Goal: Task Accomplishment & Management: Manage account settings

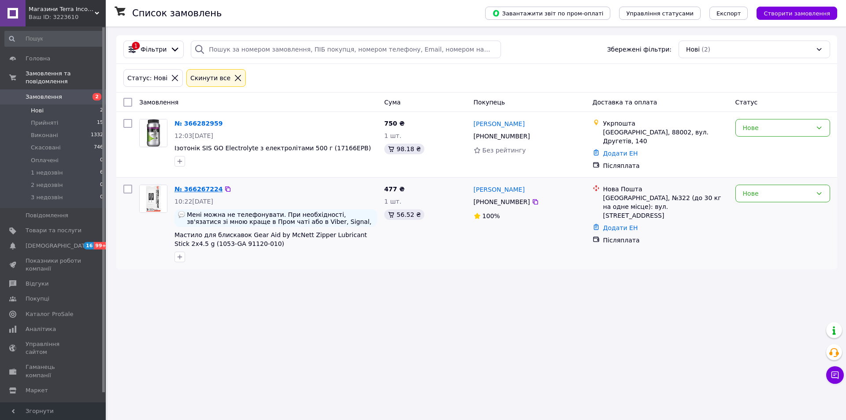
click at [189, 186] on link "№ 366267224" at bounding box center [198, 189] width 48 height 7
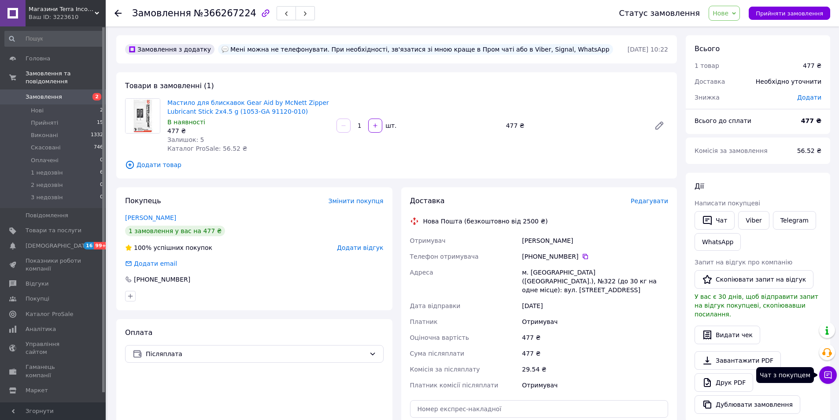
click at [831, 374] on icon at bounding box center [828, 375] width 9 height 9
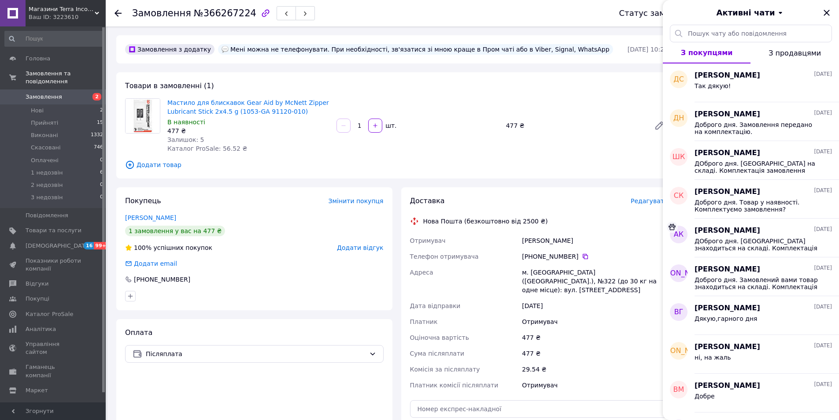
click at [634, 65] on div "Замовлення з додатку Мені можна не телефонувати. При необхідності, зв'язатися з…" at bounding box center [397, 333] width 570 height 597
click at [828, 14] on icon "Закрити" at bounding box center [827, 13] width 6 height 6
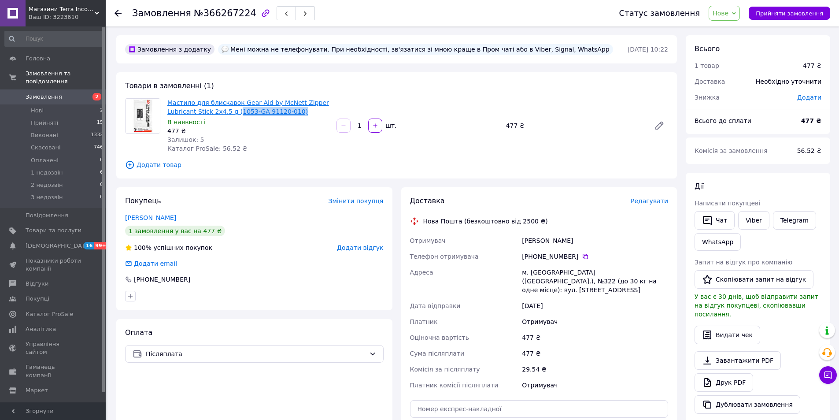
drag, startPoint x: 291, startPoint y: 112, endPoint x: 233, endPoint y: 114, distance: 57.8
click at [233, 114] on span "Мастило для блискавок Gear Aid by McNett Zipper Lubricant Stick 2x4.5 g (1053-G…" at bounding box center [248, 107] width 162 height 18
copy link "1053-GA 91120-010)"
click at [710, 227] on button "Чат" at bounding box center [715, 220] width 40 height 19
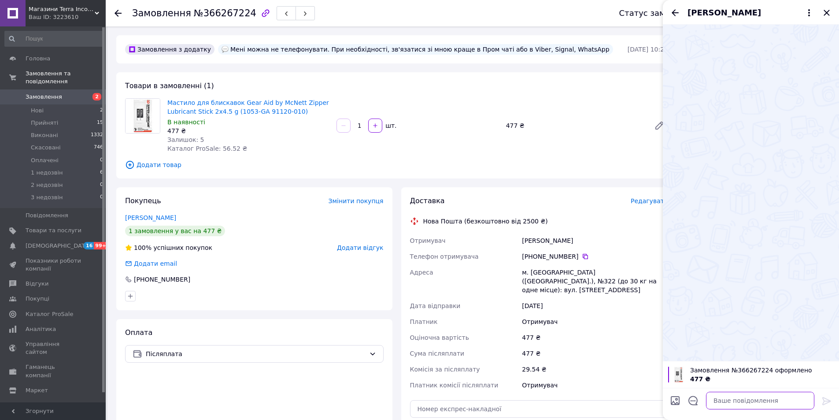
click at [740, 407] on textarea at bounding box center [760, 401] width 108 height 18
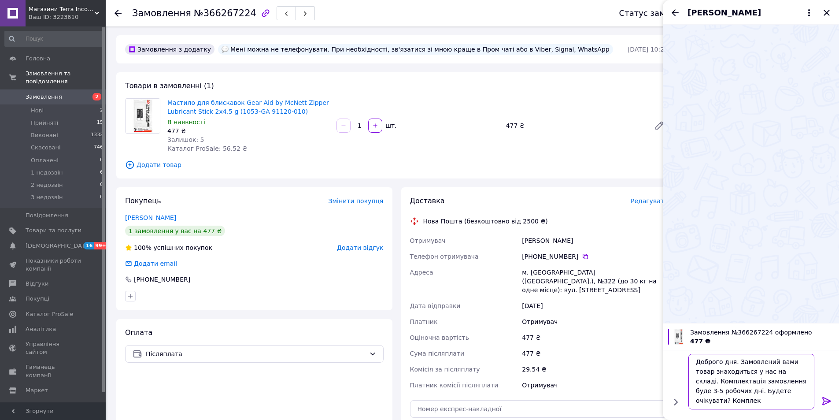
scroll to position [1, 0]
type textarea "Доброго дня. Замовлений вами товар знаходиться у нас на складі. Комплектація за…"
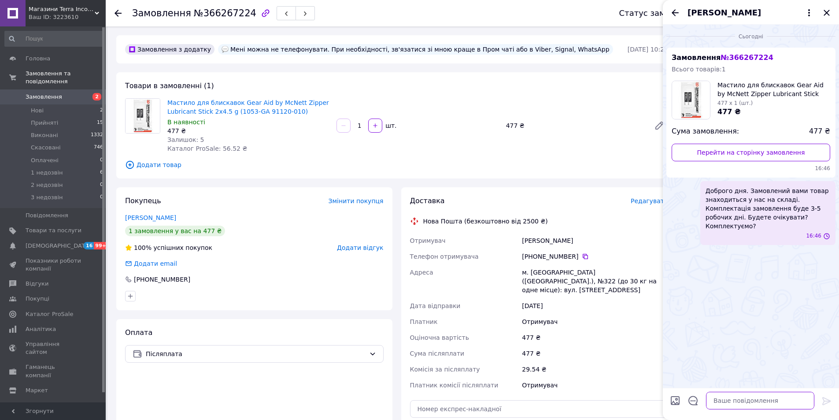
scroll to position [0, 0]
click at [826, 14] on icon "Закрити" at bounding box center [827, 13] width 6 height 6
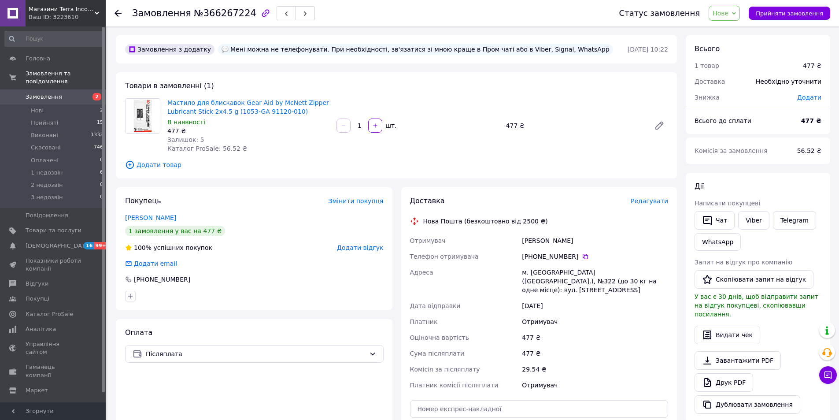
click at [750, 14] on div "Статус замовлення Нове Прийнято Виконано Скасовано Оплачено 1 недозвін 2 недозв…" at bounding box center [721, 13] width 220 height 15
click at [740, 14] on span "Нове" at bounding box center [724, 13] width 31 height 15
click at [732, 84] on li "1 недозвін" at bounding box center [729, 83] width 41 height 13
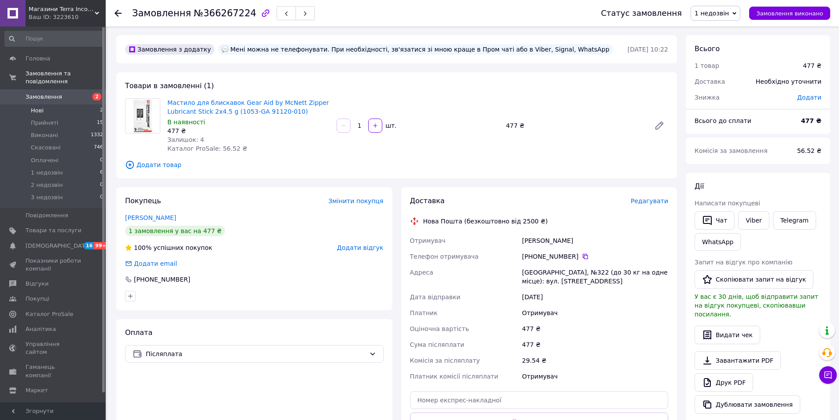
click at [44, 104] on li "Нові 2" at bounding box center [54, 110] width 108 height 12
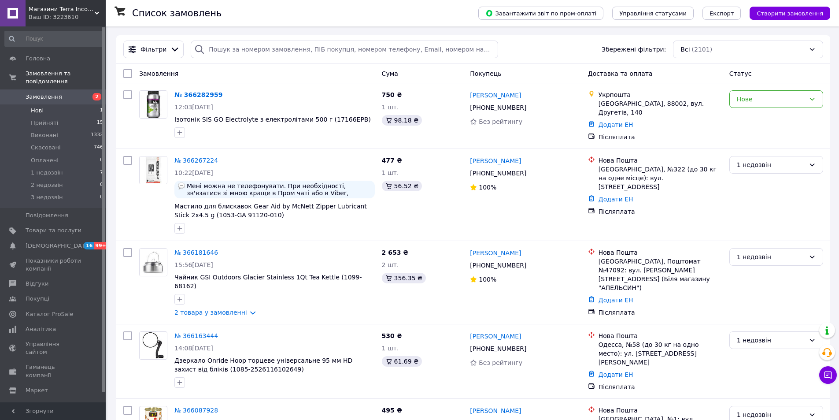
click at [44, 104] on li "Нові 1" at bounding box center [54, 110] width 108 height 12
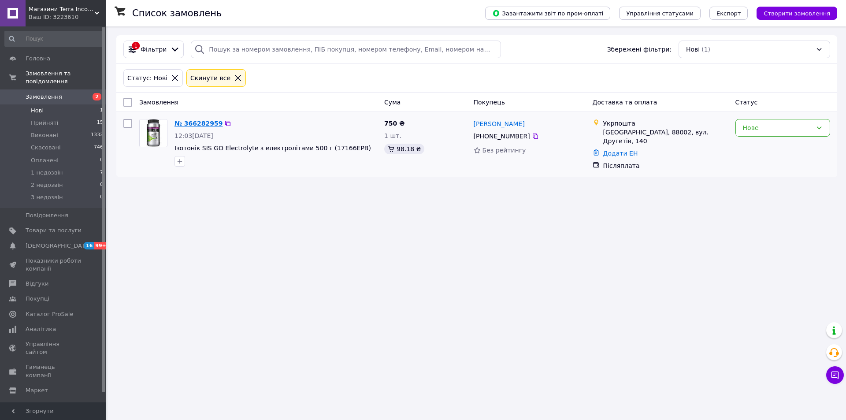
click at [201, 121] on link "№ 366282959" at bounding box center [198, 123] width 48 height 7
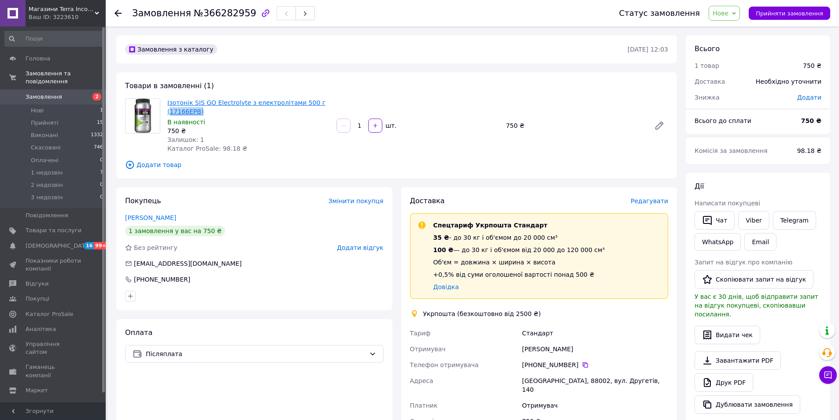
drag, startPoint x: 200, startPoint y: 113, endPoint x: 170, endPoint y: 113, distance: 30.4
click at [170, 113] on span "Ізотонік SIS GO Electrolyte з електролітами 500 г (17166EPB)" at bounding box center [248, 107] width 162 height 18
copy link "17166EPB)"
click at [729, 11] on span "Нове" at bounding box center [721, 13] width 16 height 7
click at [732, 82] on li "1 недозвін" at bounding box center [729, 83] width 41 height 13
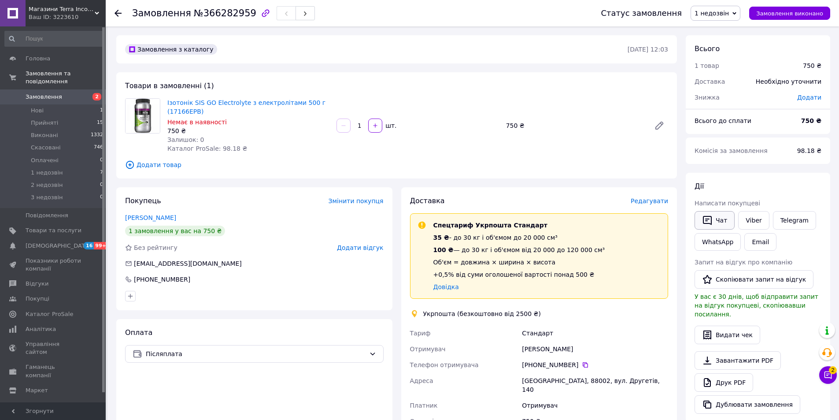
click at [720, 217] on button "Чат" at bounding box center [715, 220] width 40 height 19
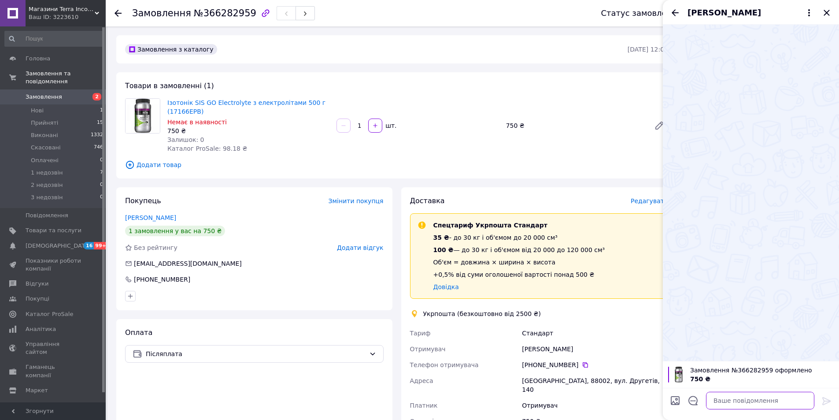
click at [742, 405] on textarea at bounding box center [760, 401] width 108 height 18
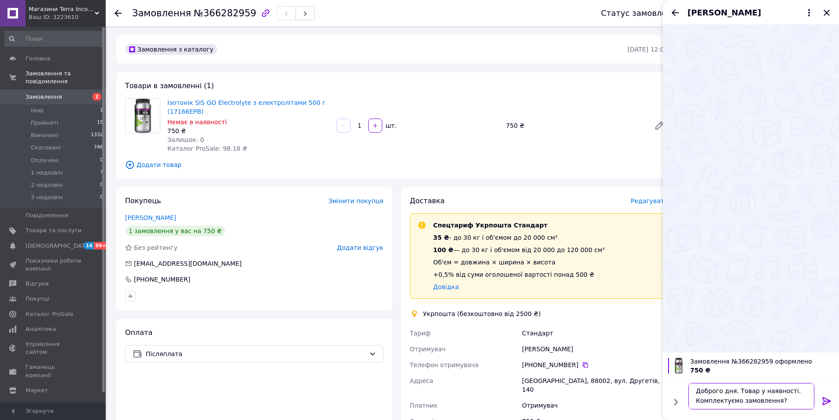
type textarea "Доброго дня. Товар у наявності. Комплектуємо замовлення?"
click at [822, 402] on icon at bounding box center [827, 401] width 11 height 11
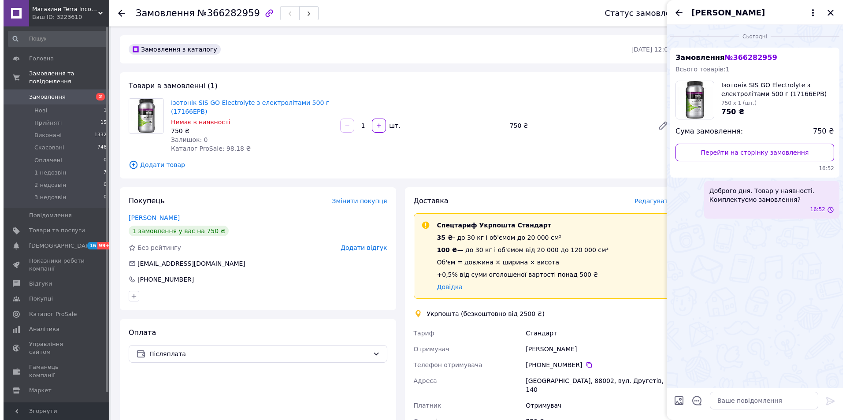
scroll to position [0, 0]
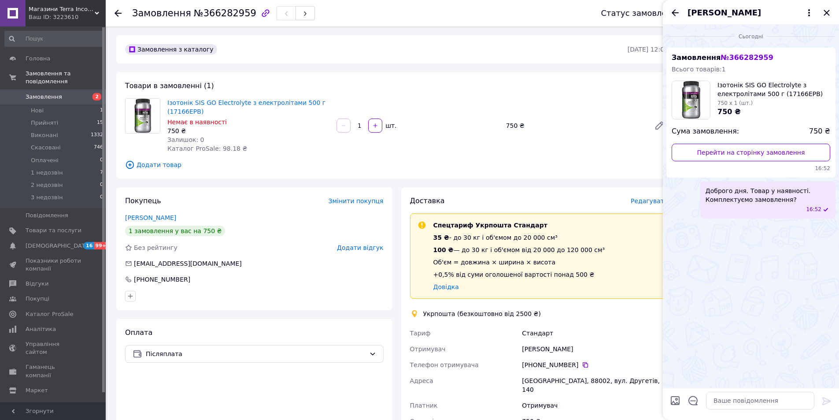
click at [674, 12] on icon "Назад" at bounding box center [675, 12] width 7 height 7
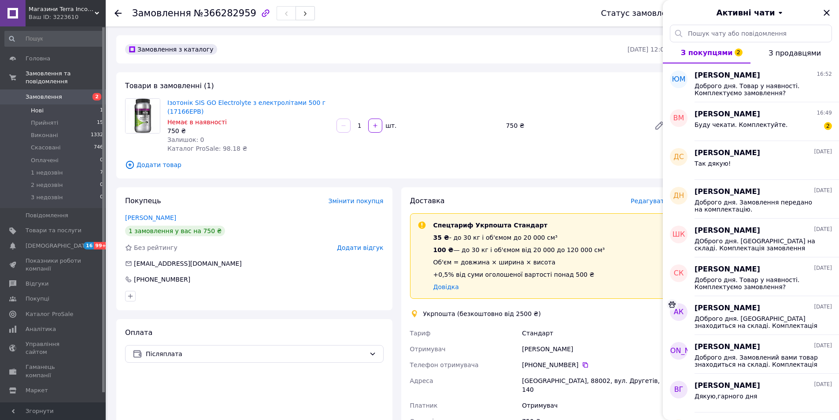
click at [37, 107] on span "Нові" at bounding box center [37, 111] width 13 height 8
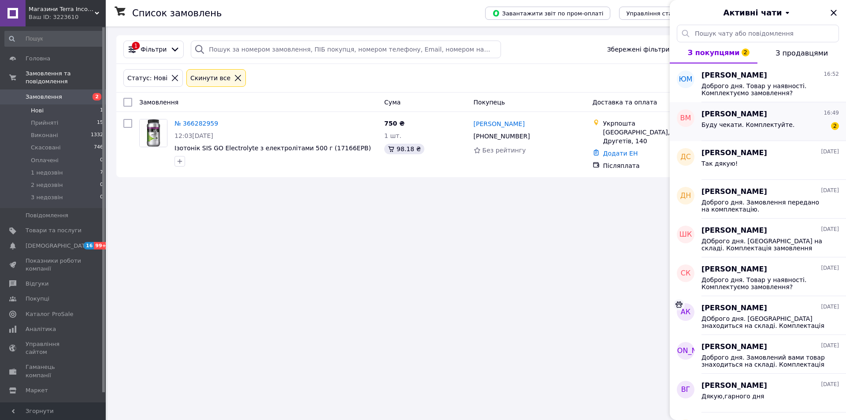
click at [777, 123] on span "Буду чекати. Комплектуйте." at bounding box center [748, 124] width 93 height 7
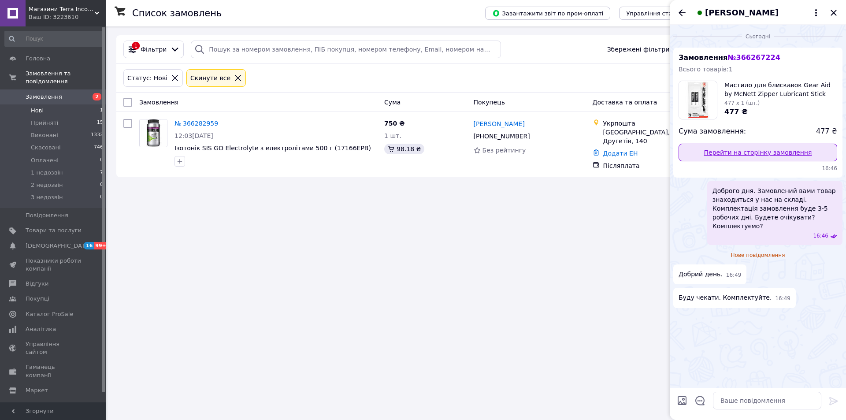
click at [764, 149] on link "Перейти на сторінку замовлення" at bounding box center [758, 153] width 159 height 18
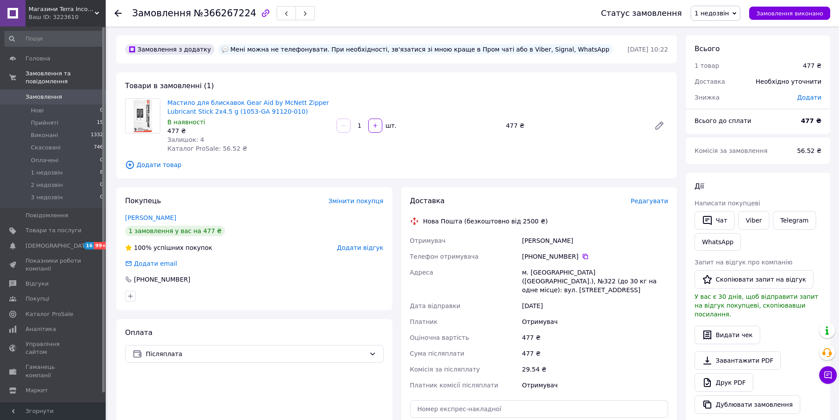
click at [729, 15] on span "1 недозвін" at bounding box center [712, 13] width 34 height 7
click at [713, 33] on li "Прийнято" at bounding box center [715, 30] width 49 height 13
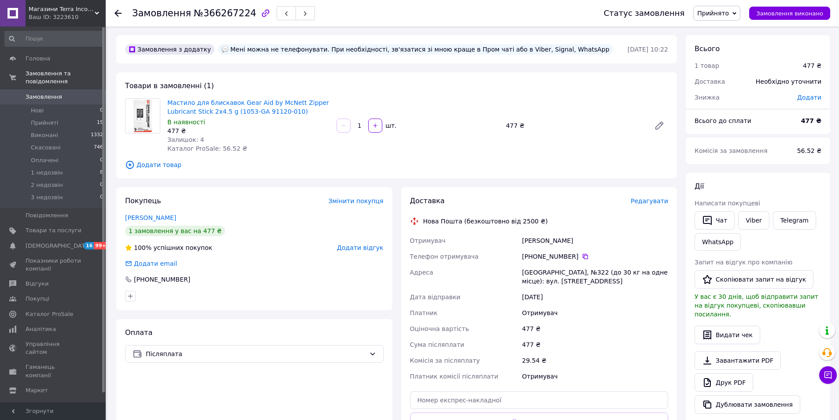
drag, startPoint x: 524, startPoint y: 238, endPoint x: 612, endPoint y: 238, distance: 88.1
click at [612, 238] on div "Михайленко Віктор" at bounding box center [595, 241] width 150 height 16
copy div "Михайленко Віктор"
drag, startPoint x: 289, startPoint y: 113, endPoint x: 233, endPoint y: 113, distance: 56.0
click at [233, 113] on span "Мастило для блискавок Gear Aid by McNett Zipper Lubricant Stick 2x4.5 g (1053-G…" at bounding box center [248, 107] width 162 height 18
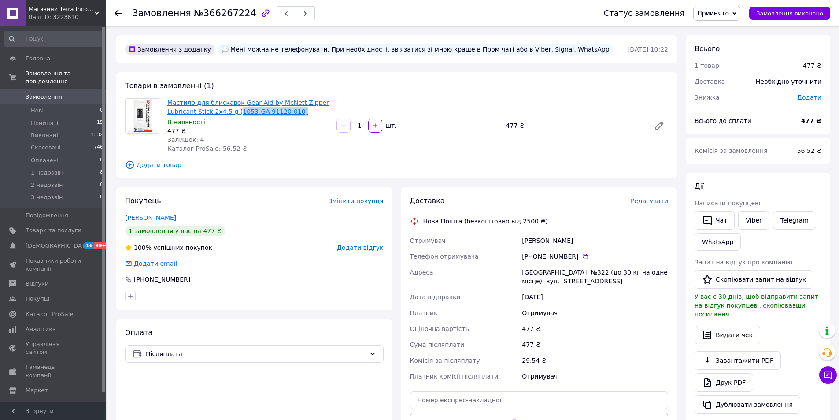
copy link "1053-GA 91120-010)"
drag, startPoint x: 523, startPoint y: 271, endPoint x: 535, endPoint y: 271, distance: 11.9
click at [535, 271] on div "[GEOGRAPHIC_DATA], №322 (до 30 кг на одне місце): вул. [STREET_ADDRESS]" at bounding box center [595, 276] width 150 height 25
copy div "Київ"
drag, startPoint x: 546, startPoint y: 271, endPoint x: 553, endPoint y: 271, distance: 7.5
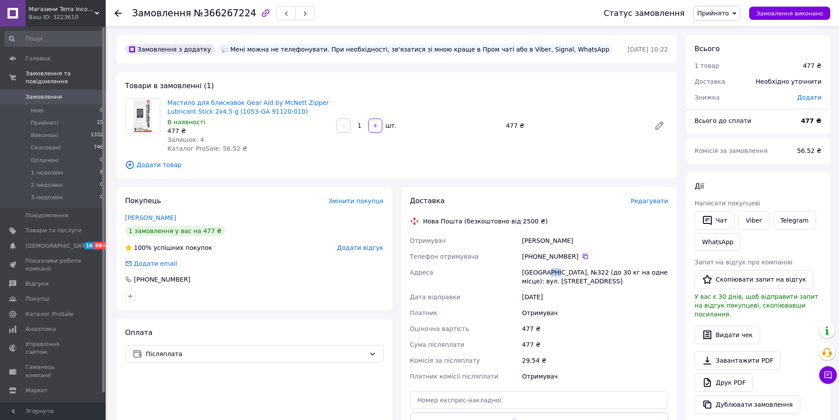
click at [553, 271] on div "[GEOGRAPHIC_DATA], №322 (до 30 кг на одне місце): вул. [STREET_ADDRESS]" at bounding box center [595, 276] width 150 height 25
copy div "322"
click at [43, 104] on li "Нові 0" at bounding box center [54, 110] width 108 height 12
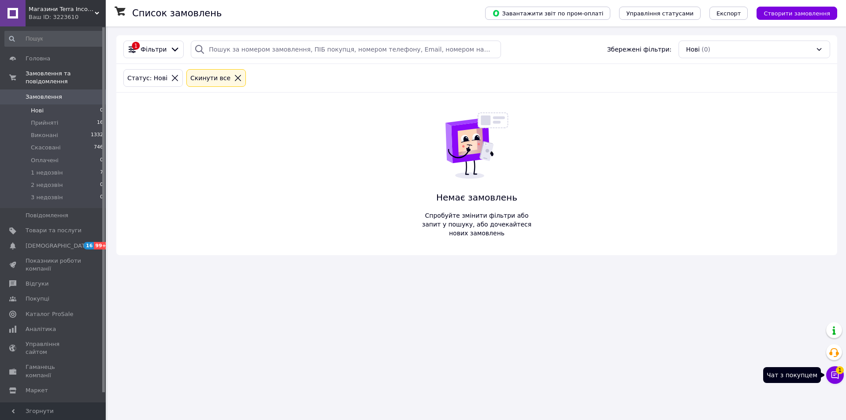
click at [837, 372] on button "Чат з покупцем 1" at bounding box center [835, 375] width 18 height 18
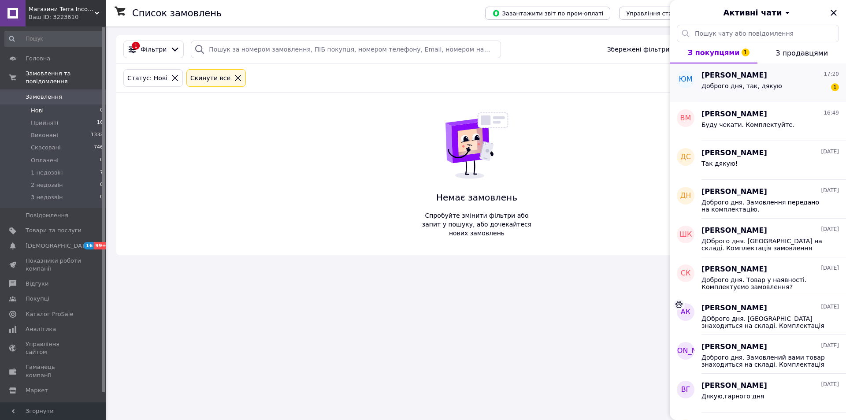
click at [787, 88] on div "Доброго дня, так, дякую 1" at bounding box center [770, 88] width 137 height 14
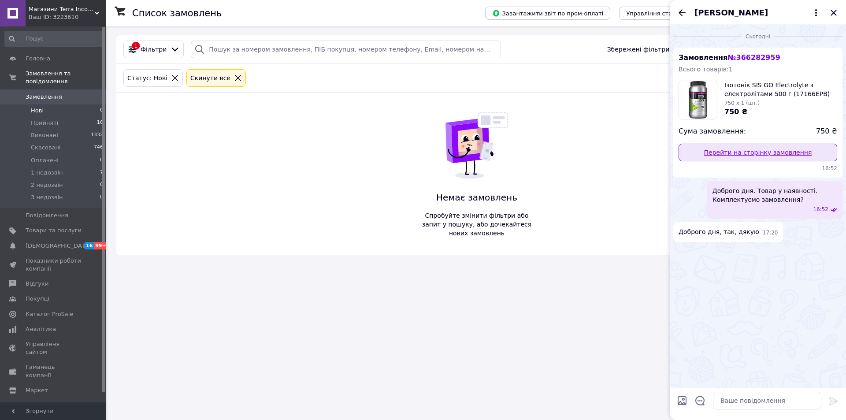
click at [731, 155] on link "Перейти на сторінку замовлення" at bounding box center [758, 153] width 159 height 18
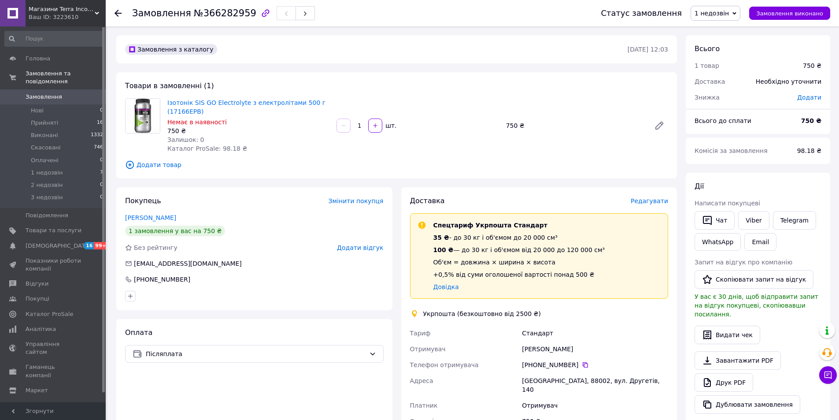
click at [739, 13] on span "1 недозвін" at bounding box center [716, 13] width 50 height 15
click at [727, 28] on li "Прийнято" at bounding box center [715, 30] width 49 height 13
drag, startPoint x: 523, startPoint y: 348, endPoint x: 578, endPoint y: 345, distance: 55.1
click at [578, 345] on div "[PERSON_NAME]" at bounding box center [595, 349] width 150 height 16
copy div "[PERSON_NAME]"
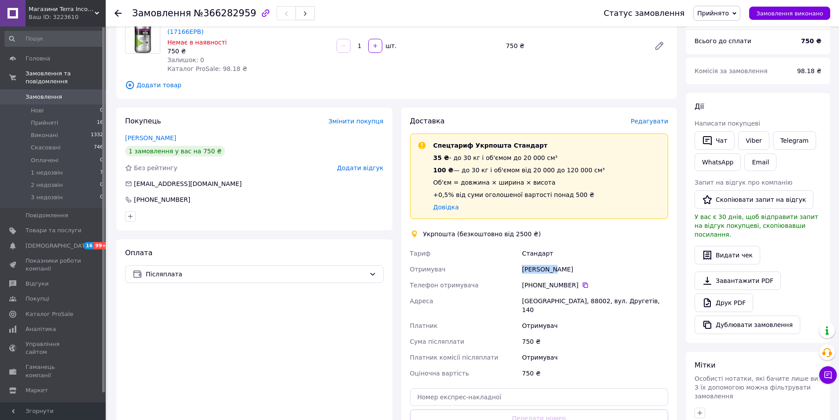
scroll to position [88, 0]
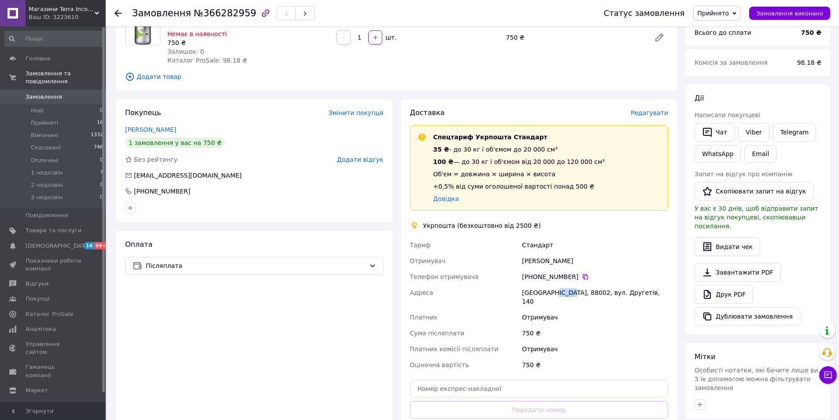
drag, startPoint x: 550, startPoint y: 292, endPoint x: 566, endPoint y: 292, distance: 15.9
click at [566, 292] on div "[GEOGRAPHIC_DATA], 88002, вул. Другетів, 140" at bounding box center [595, 297] width 150 height 25
copy div "88002"
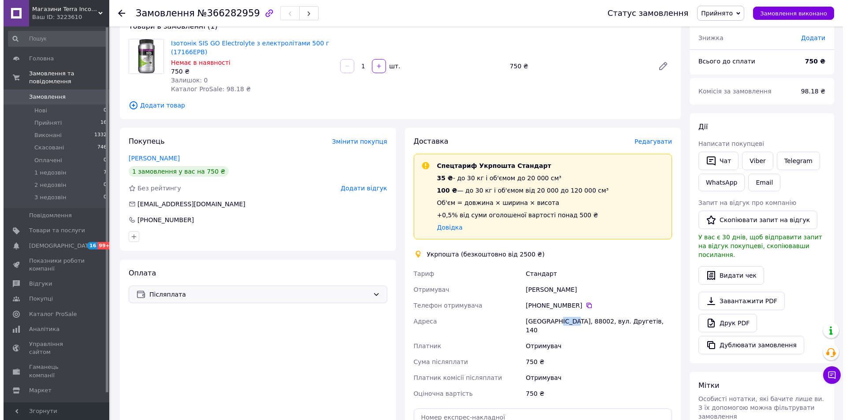
scroll to position [0, 0]
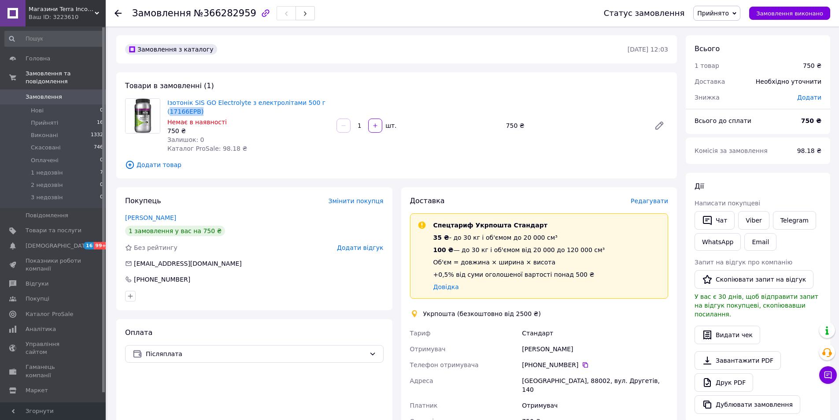
drag, startPoint x: 202, startPoint y: 111, endPoint x: 167, endPoint y: 129, distance: 39.2
click at [170, 115] on span "Ізотонік SIS GO Electrolyte з електролітами 500 г (17166EPB)" at bounding box center [248, 107] width 162 height 18
copy link "17166EPB)"
click at [46, 104] on li "Нові 0" at bounding box center [54, 110] width 108 height 12
